Goal: Task Accomplishment & Management: Complete application form

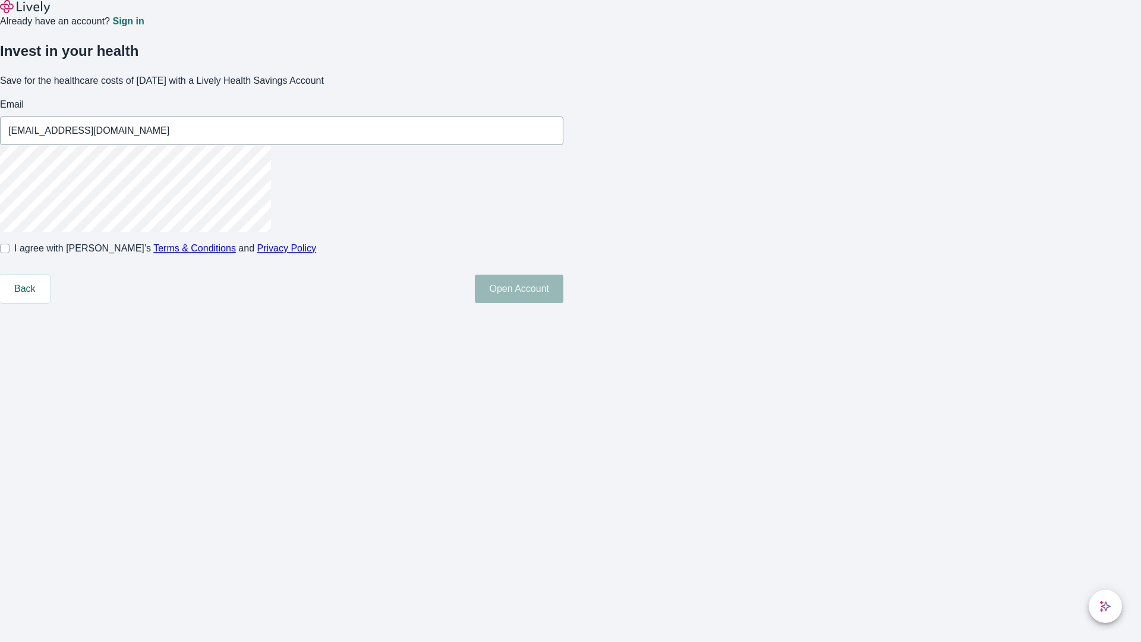
click at [10, 253] on input "I agree with Lively’s Terms & Conditions and Privacy Policy" at bounding box center [5, 249] width 10 height 10
checkbox input "true"
click at [563, 303] on button "Open Account" at bounding box center [519, 289] width 89 height 29
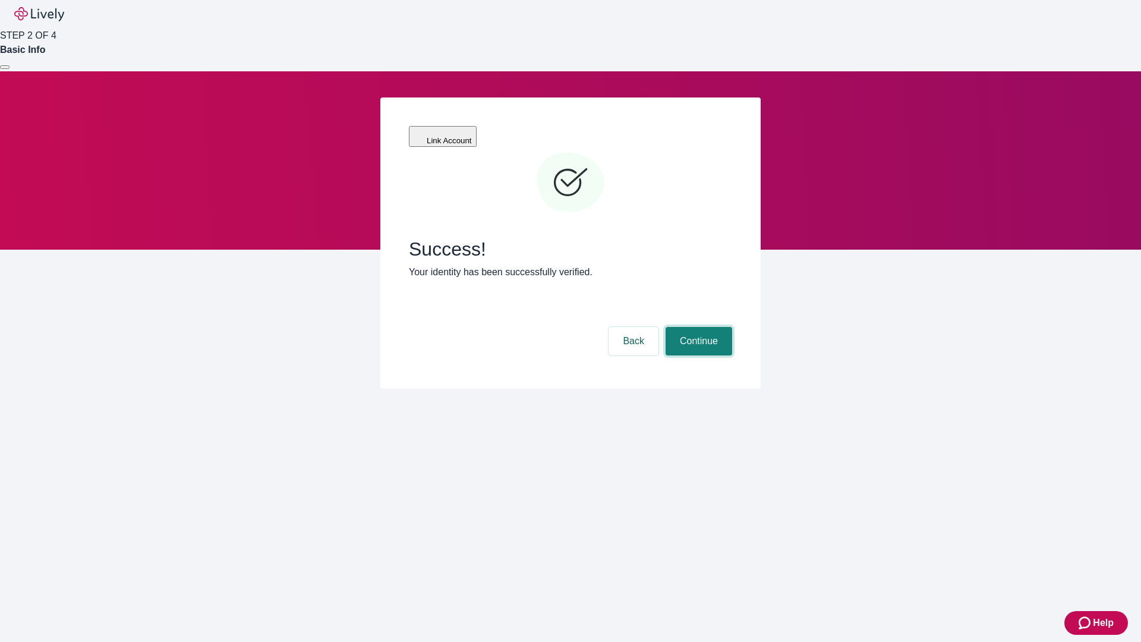
click at [697, 327] on button "Continue" at bounding box center [699, 341] width 67 height 29
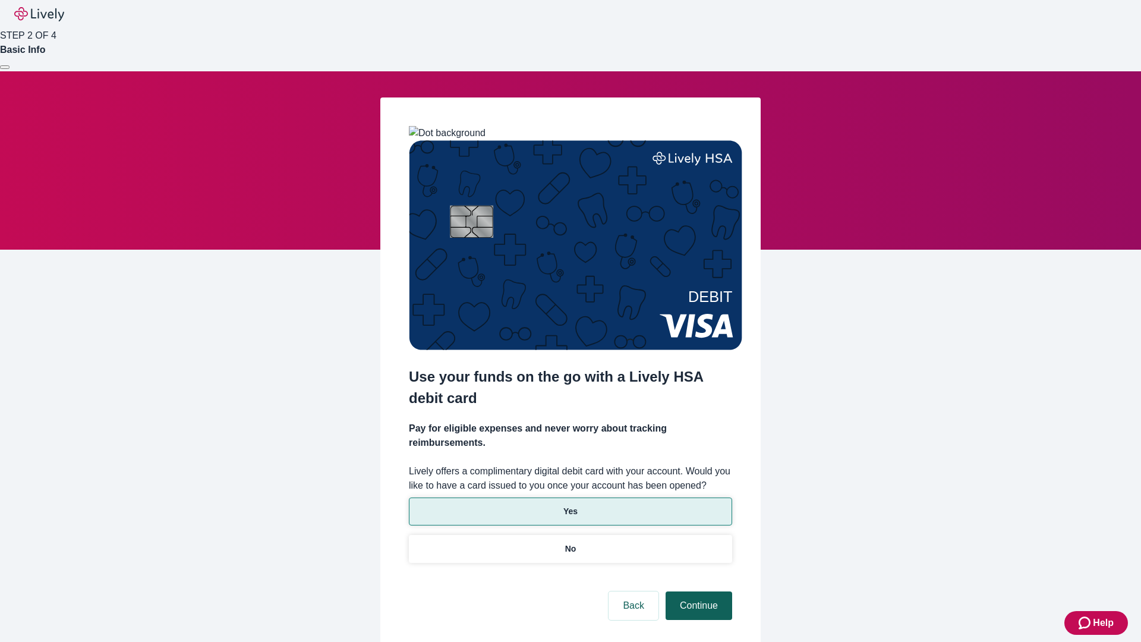
click at [570, 505] on p "Yes" at bounding box center [570, 511] width 14 height 12
click at [697, 591] on button "Continue" at bounding box center [699, 605] width 67 height 29
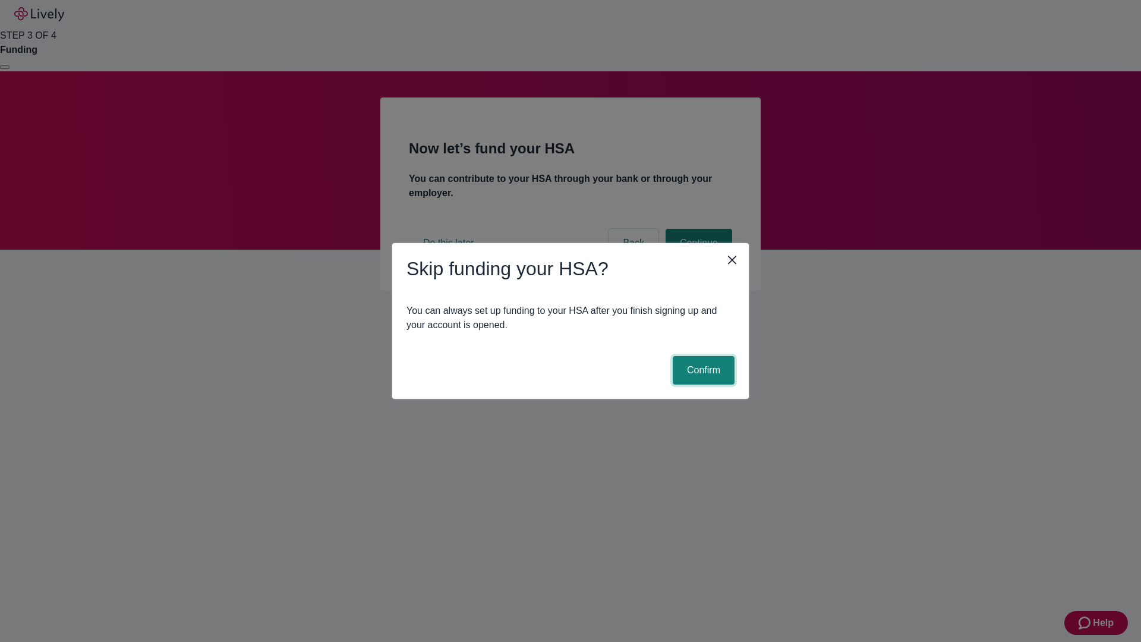
click at [702, 370] on button "Confirm" at bounding box center [704, 370] width 62 height 29
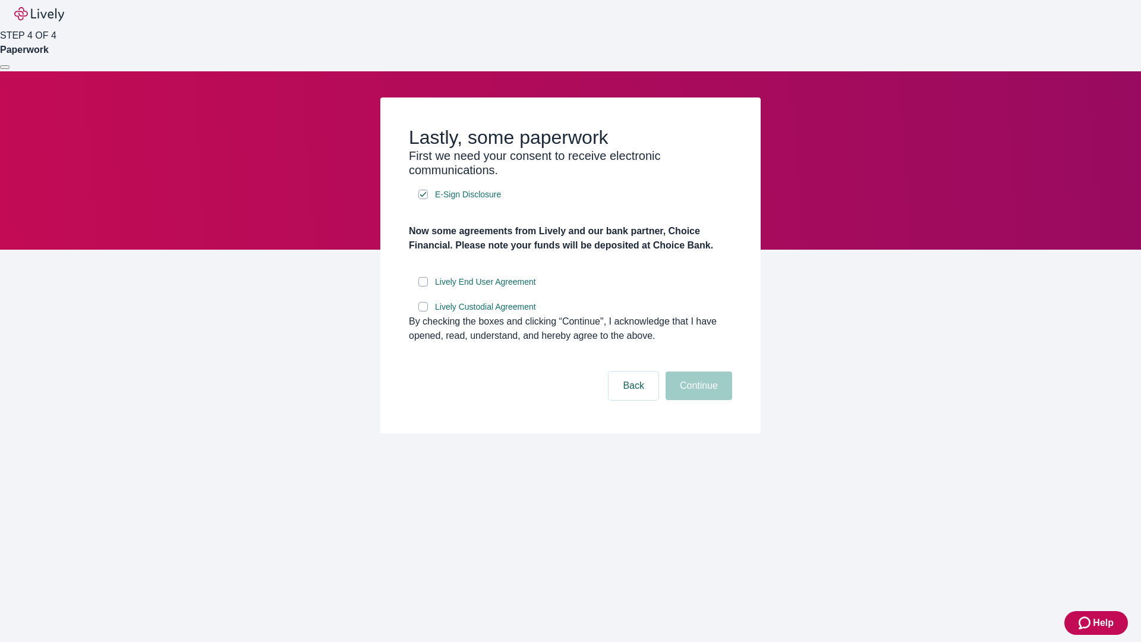
click at [423, 286] on input "Lively End User Agreement" at bounding box center [423, 282] width 10 height 10
checkbox input "true"
click at [423, 311] on input "Lively Custodial Agreement" at bounding box center [423, 307] width 10 height 10
checkbox input "true"
click at [697, 400] on button "Continue" at bounding box center [699, 385] width 67 height 29
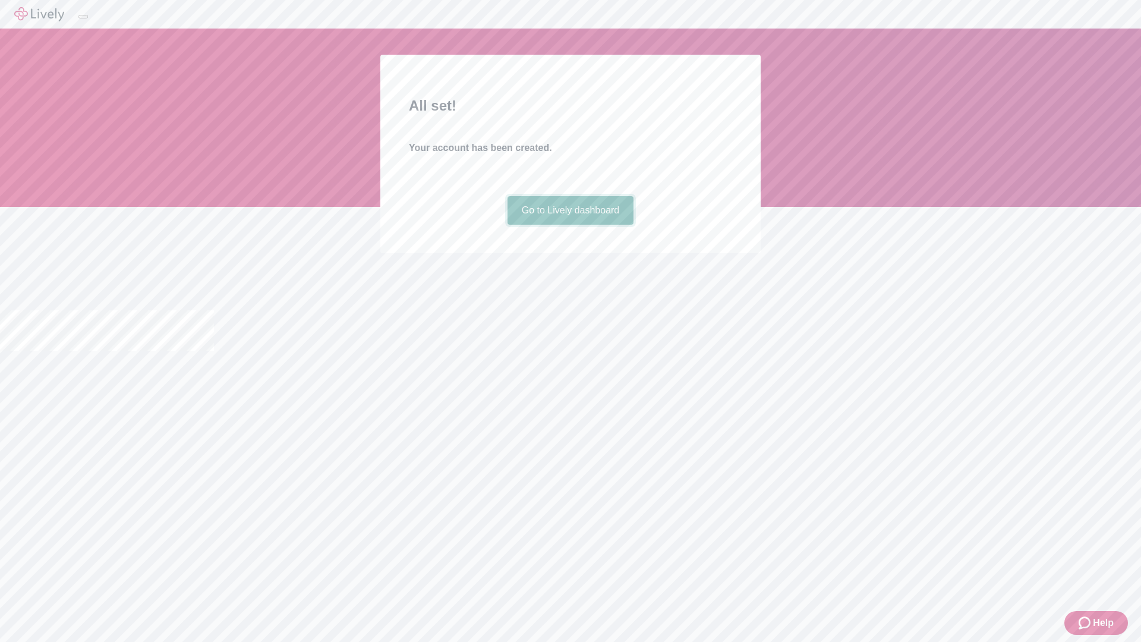
click at [570, 225] on link "Go to Lively dashboard" at bounding box center [570, 210] width 127 height 29
